Goal: Use online tool/utility

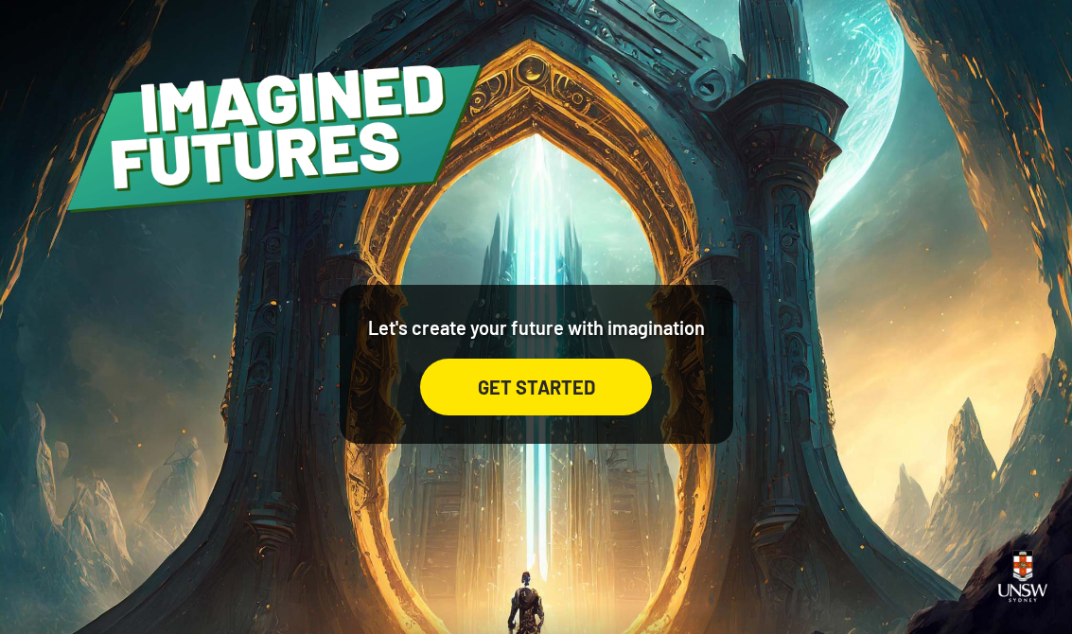
click at [604, 405] on div "GET STARTED" at bounding box center [536, 387] width 232 height 57
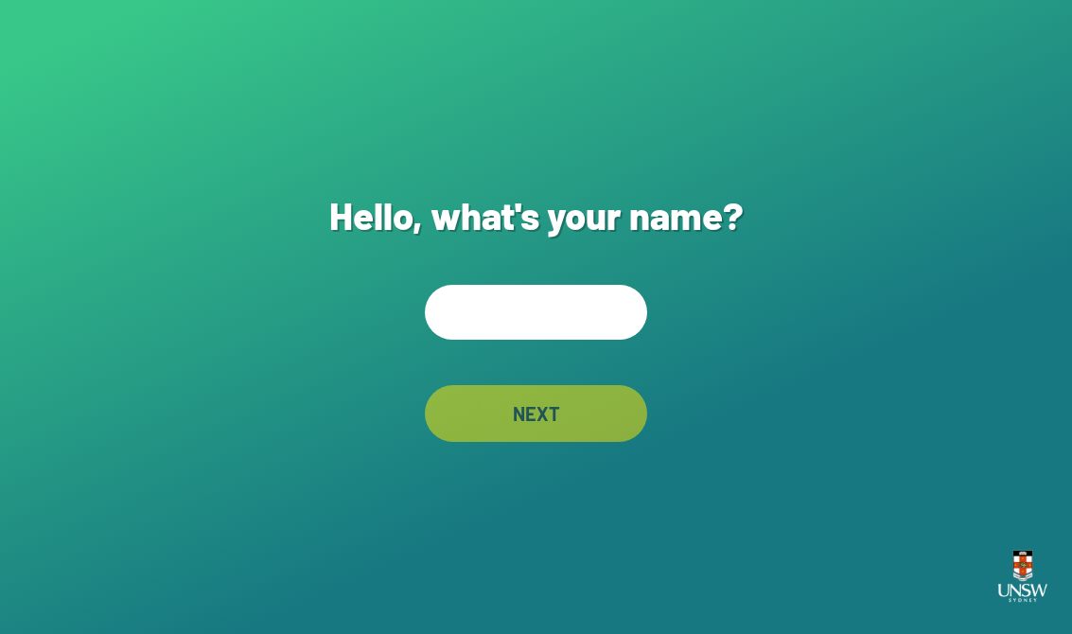
click at [577, 321] on input "text" at bounding box center [536, 312] width 222 height 55
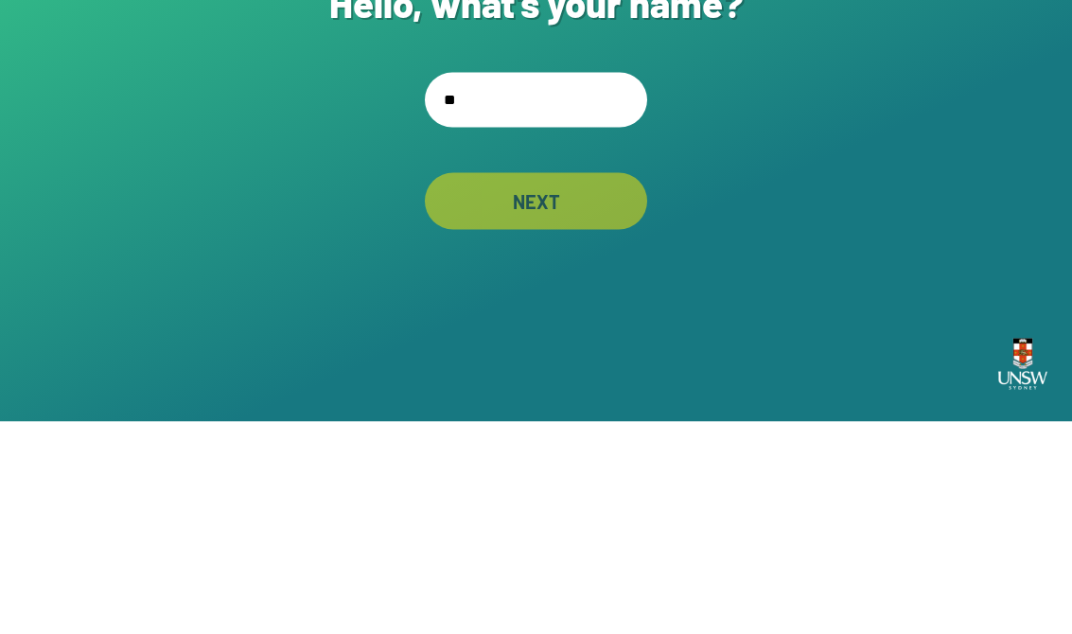
type input "***"
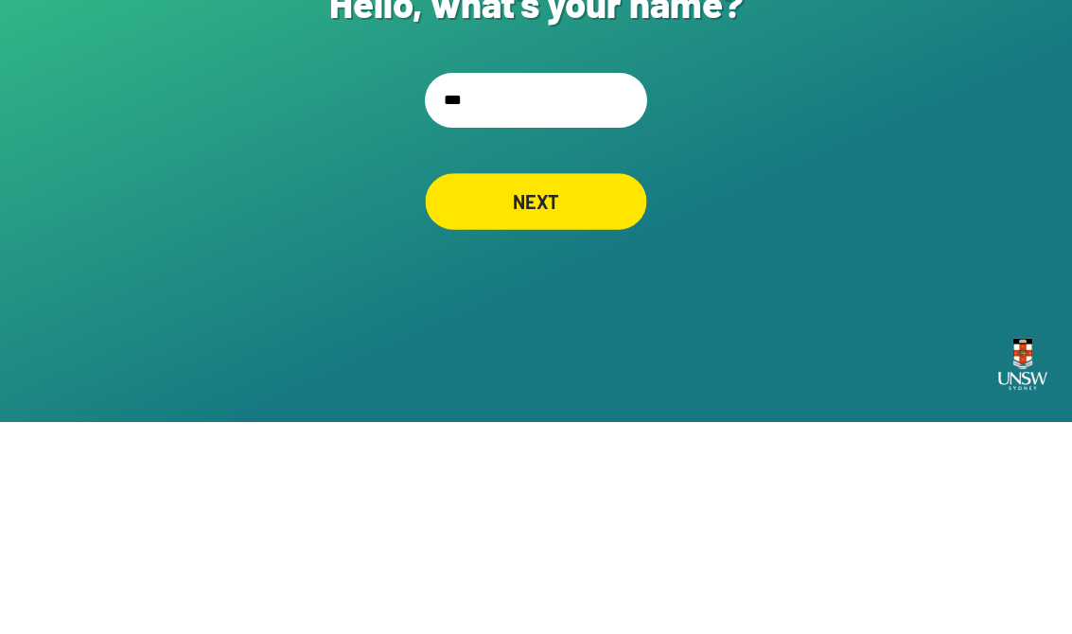
click at [606, 385] on div "NEXT" at bounding box center [536, 413] width 221 height 57
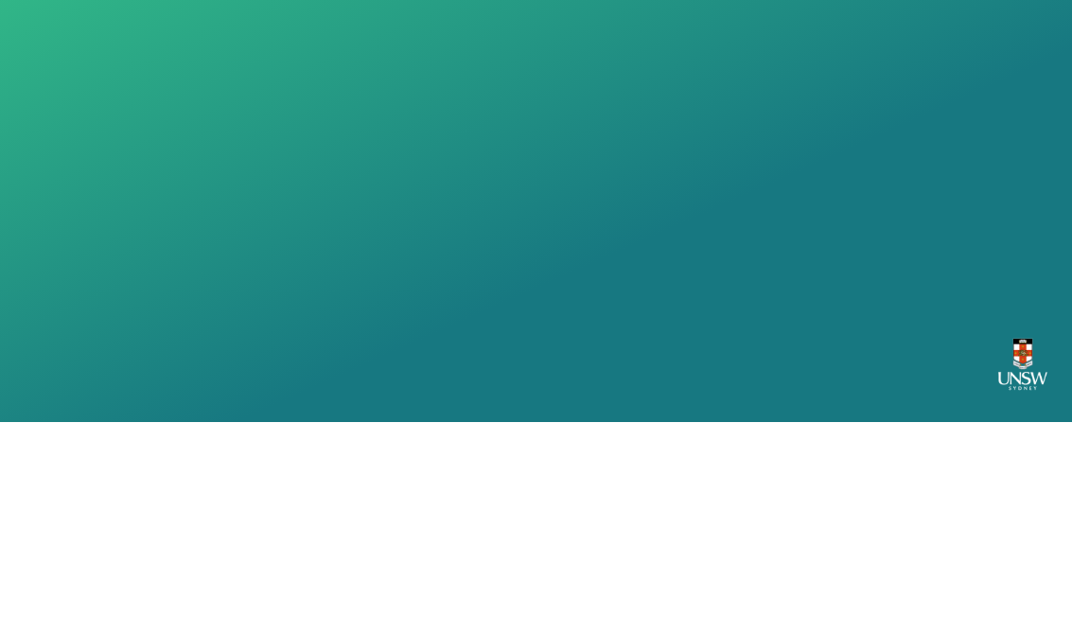
scroll to position [29, 0]
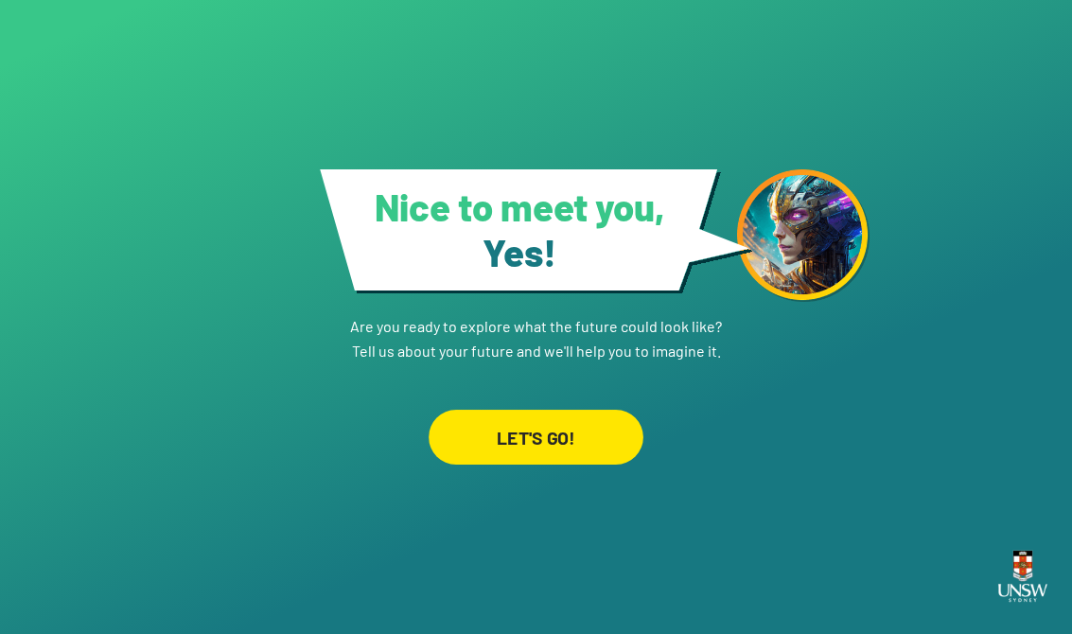
click at [599, 412] on div "LET'S GO!" at bounding box center [536, 437] width 215 height 55
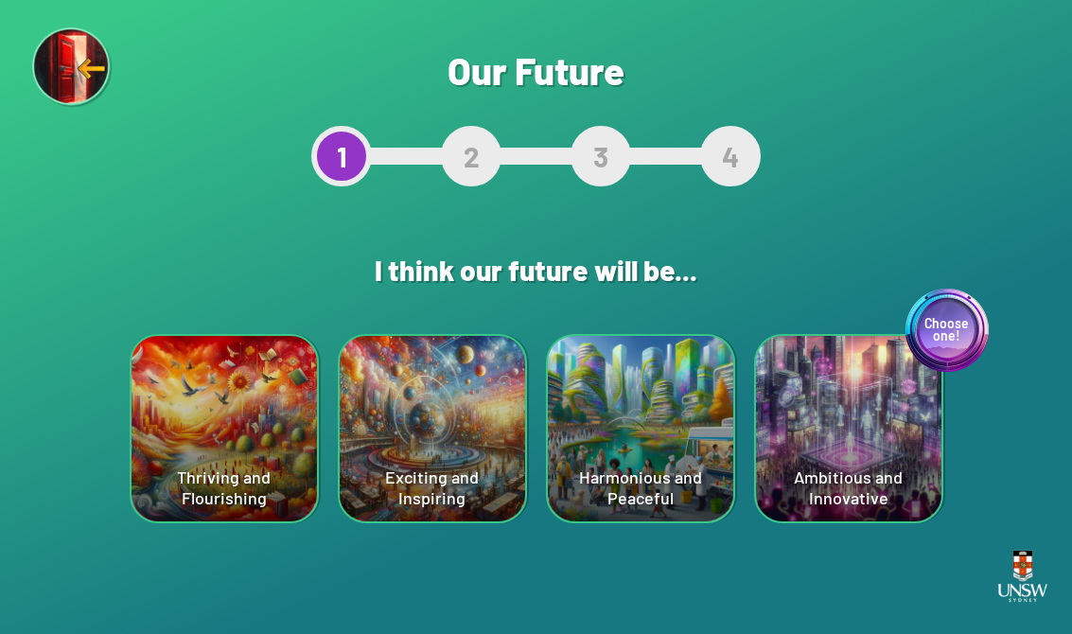
click at [703, 412] on div "Choose one! Ambitious and Innovative" at bounding box center [848, 428] width 185 height 185
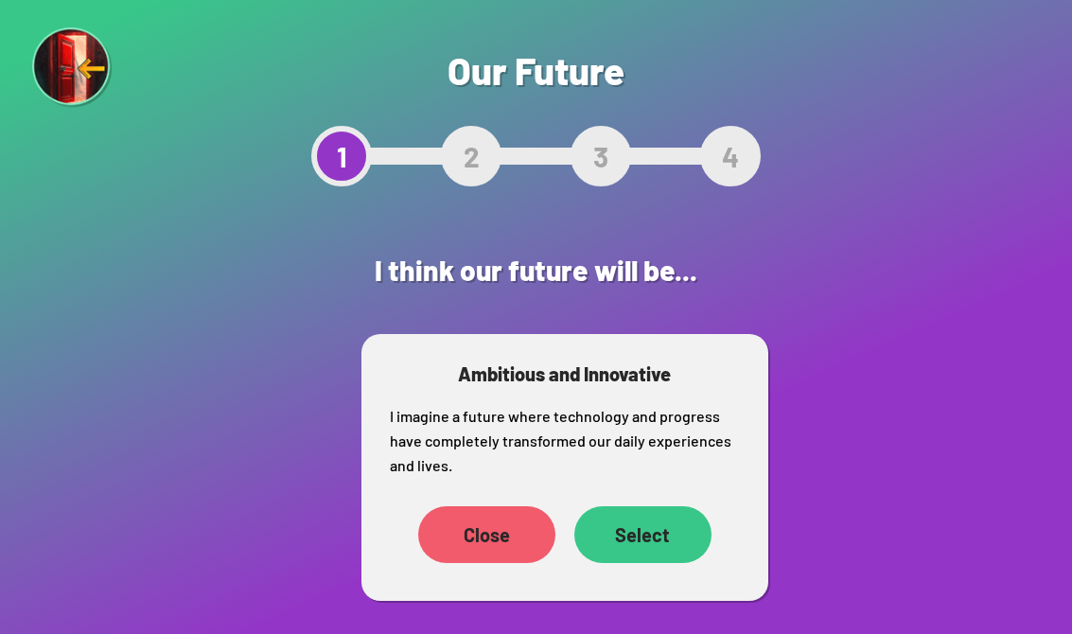
scroll to position [29, 0]
click at [691, 506] on div "Select" at bounding box center [642, 534] width 137 height 57
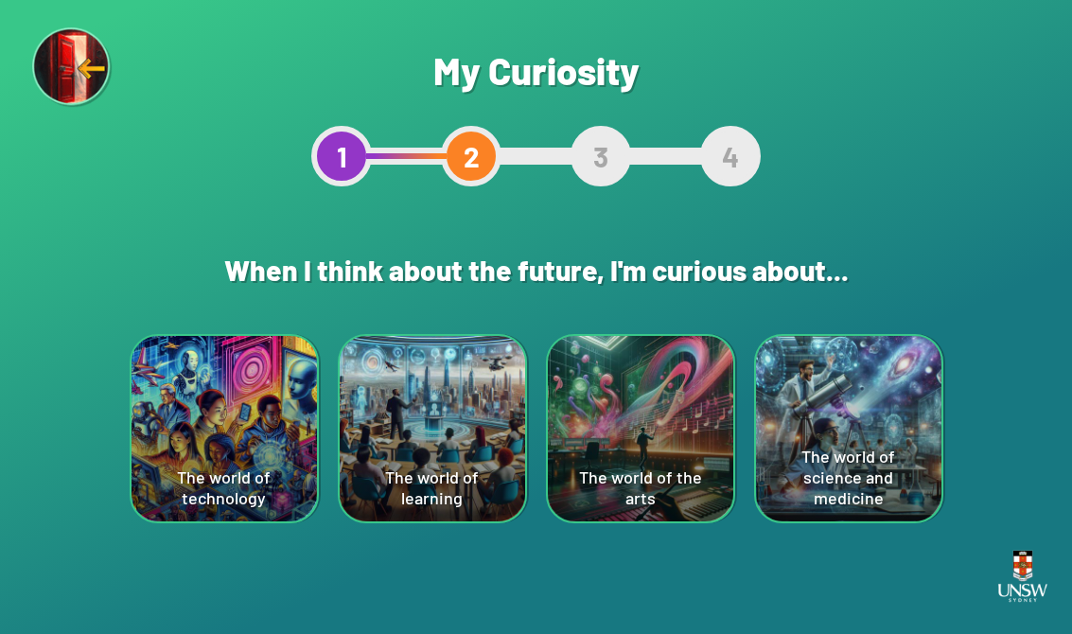
click at [240, 420] on div "The world of technology" at bounding box center [224, 428] width 185 height 185
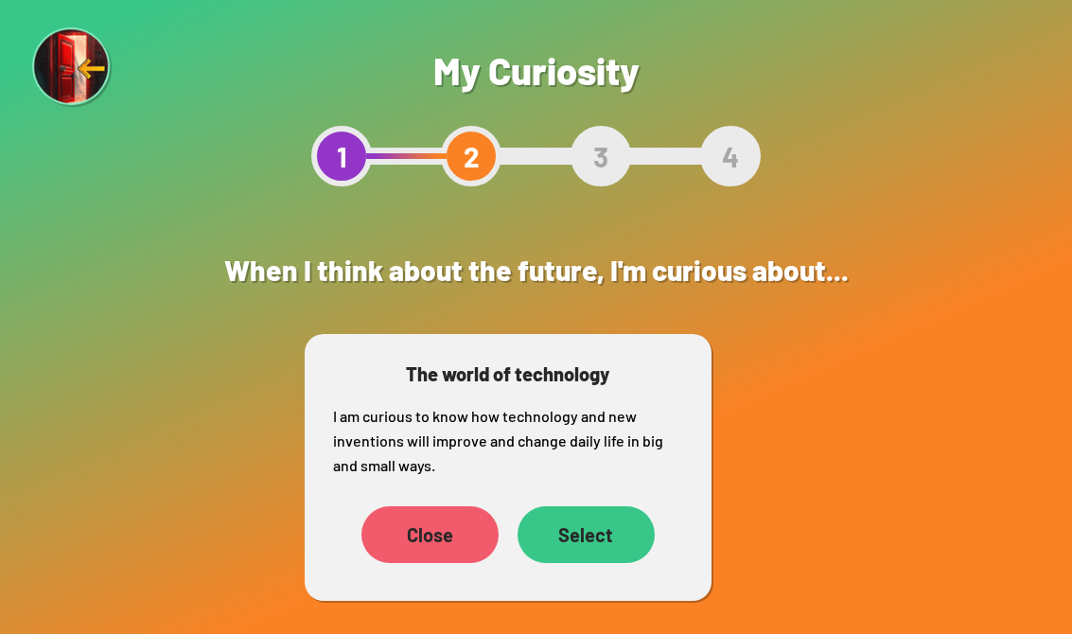
click at [597, 543] on div "Select" at bounding box center [585, 534] width 137 height 57
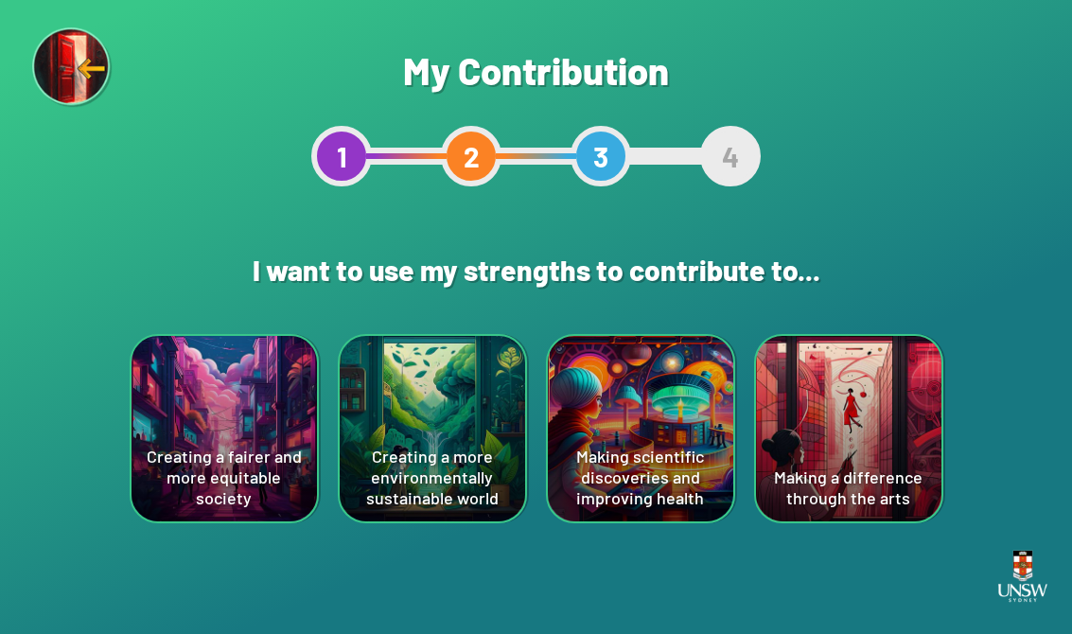
click at [230, 389] on div "Creating a fairer and more equitable society" at bounding box center [224, 428] width 185 height 185
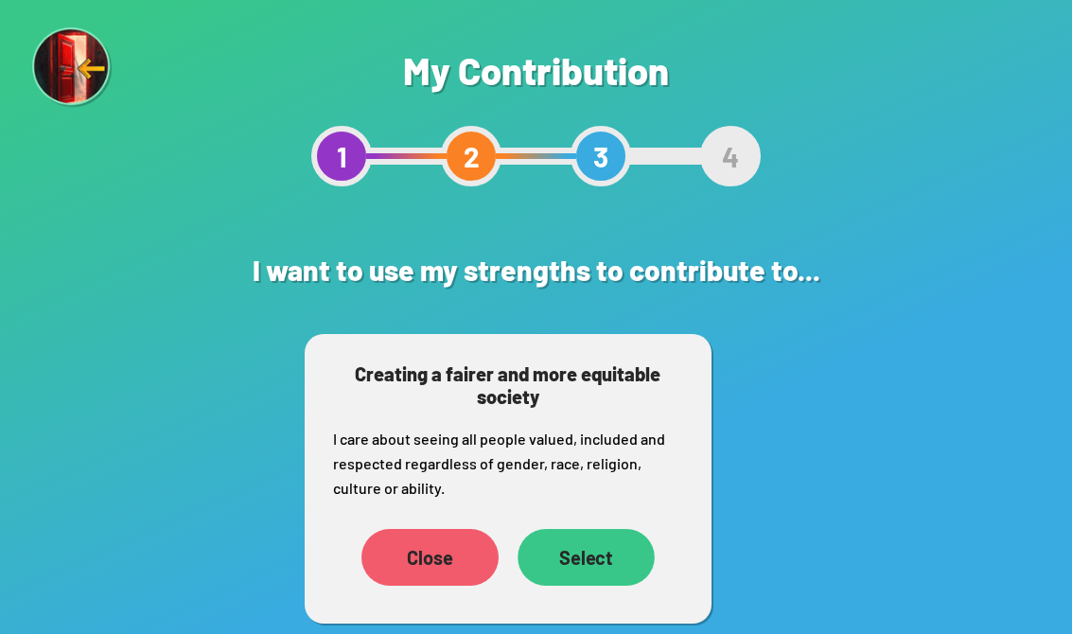
click at [612, 572] on div "Select" at bounding box center [585, 557] width 137 height 57
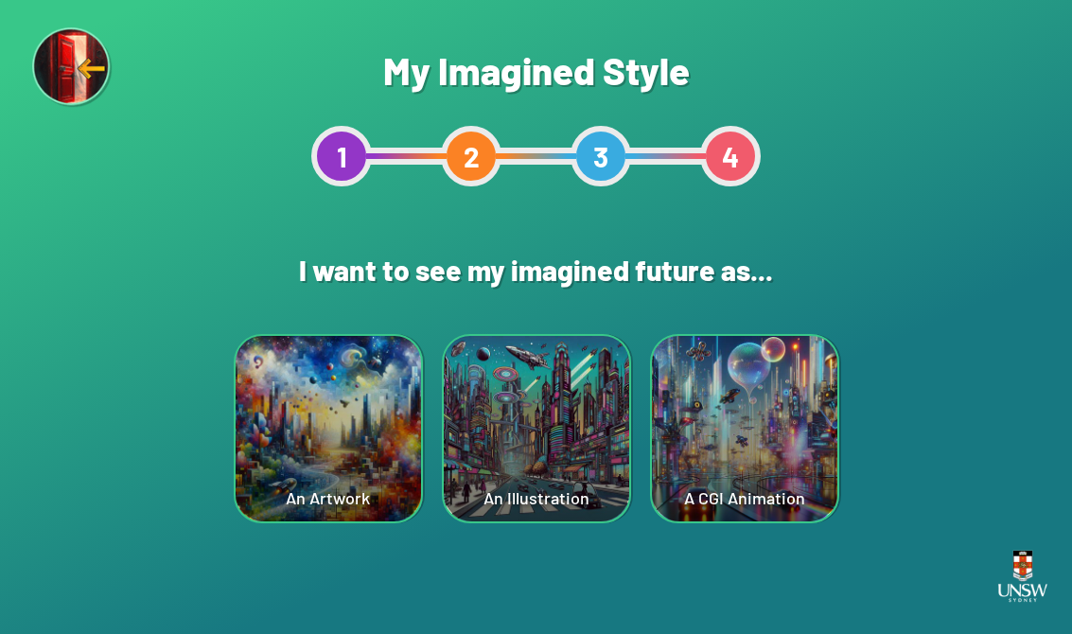
click at [703, 421] on div "A CGI Animation" at bounding box center [744, 428] width 185 height 185
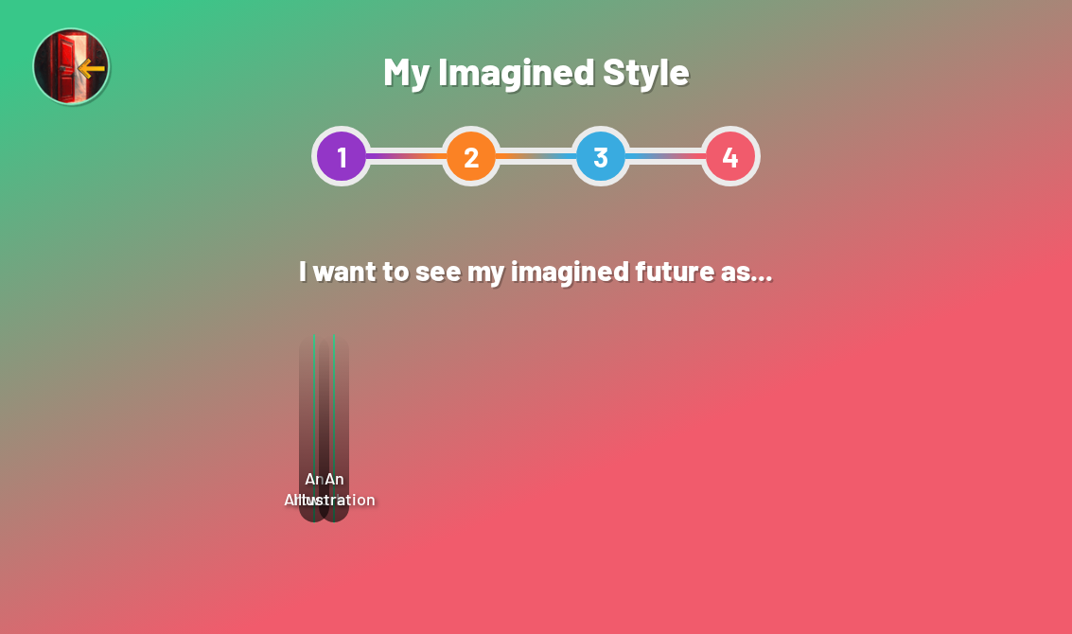
click at [679, 509] on div "Select" at bounding box center [634, 485] width 136 height 57
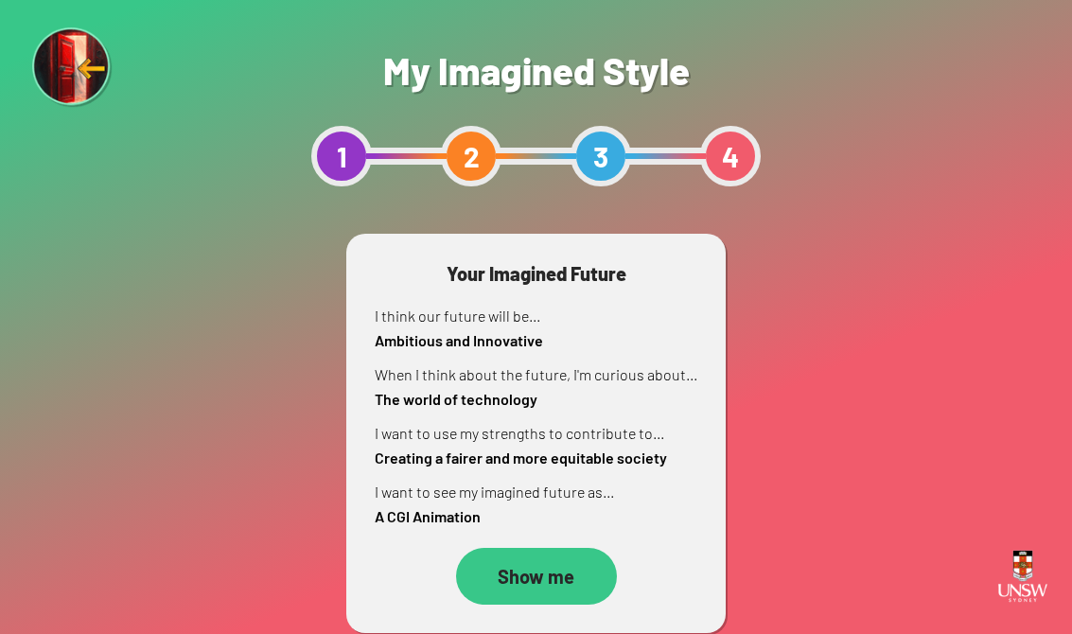
click at [576, 566] on div "Show me" at bounding box center [536, 576] width 161 height 57
